Goal: Task Accomplishment & Management: Use online tool/utility

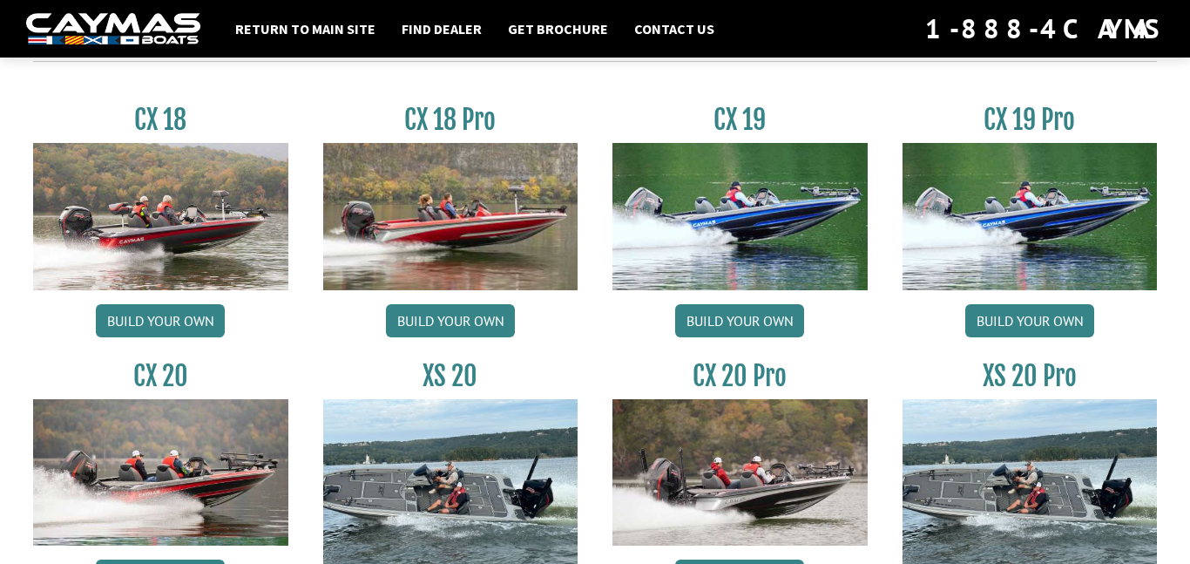
scroll to position [1491, 0]
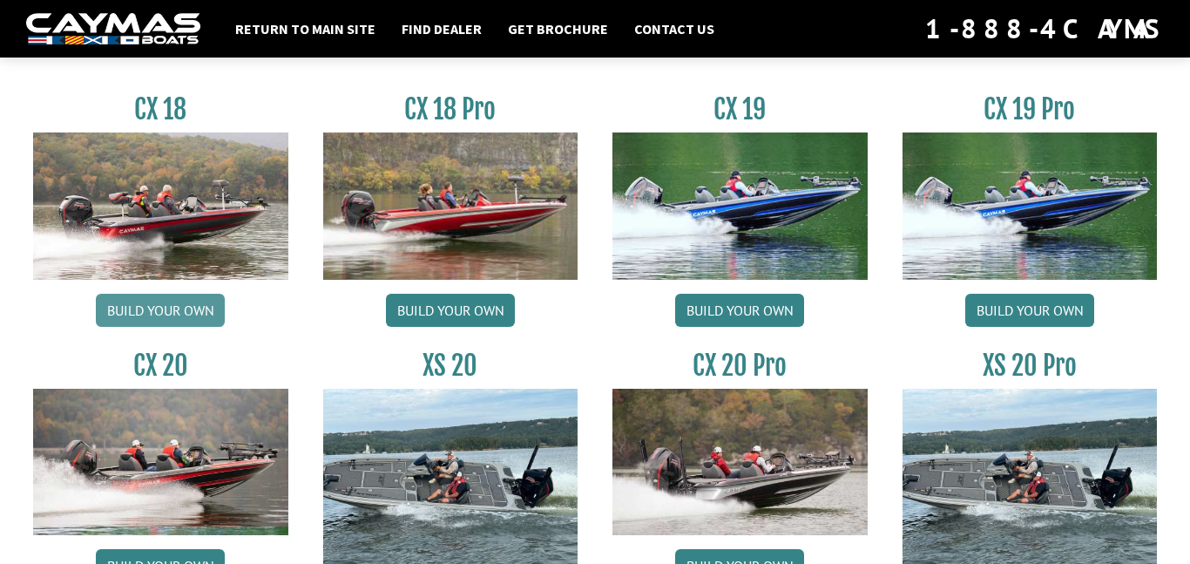
click at [151, 319] on link "Build your own" at bounding box center [160, 310] width 129 height 33
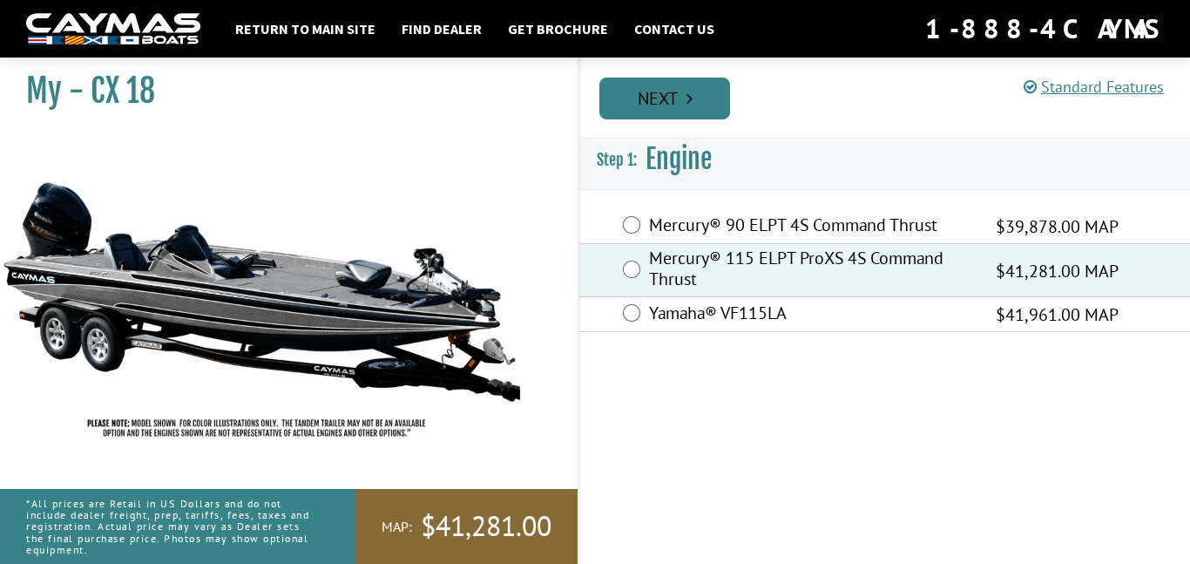
click at [706, 79] on link "Next" at bounding box center [664, 99] width 131 height 42
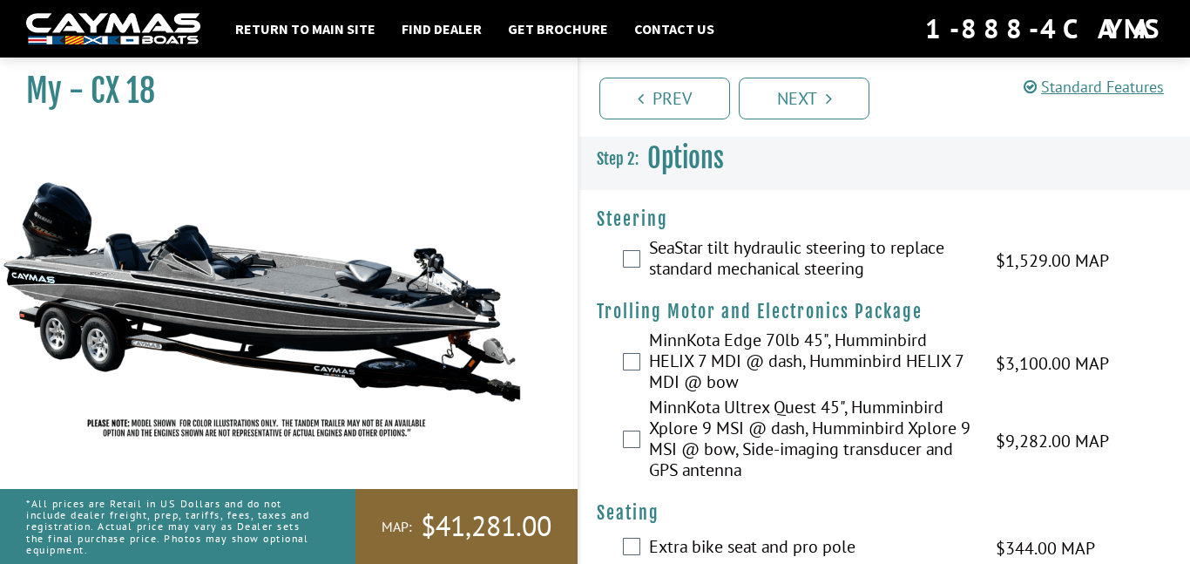
click at [646, 252] on div "SeaStar tilt hydraulic steering to replace standard mechanical steering $1,529.…" at bounding box center [884, 260] width 611 height 46
